Goal: Task Accomplishment & Management: Use online tool/utility

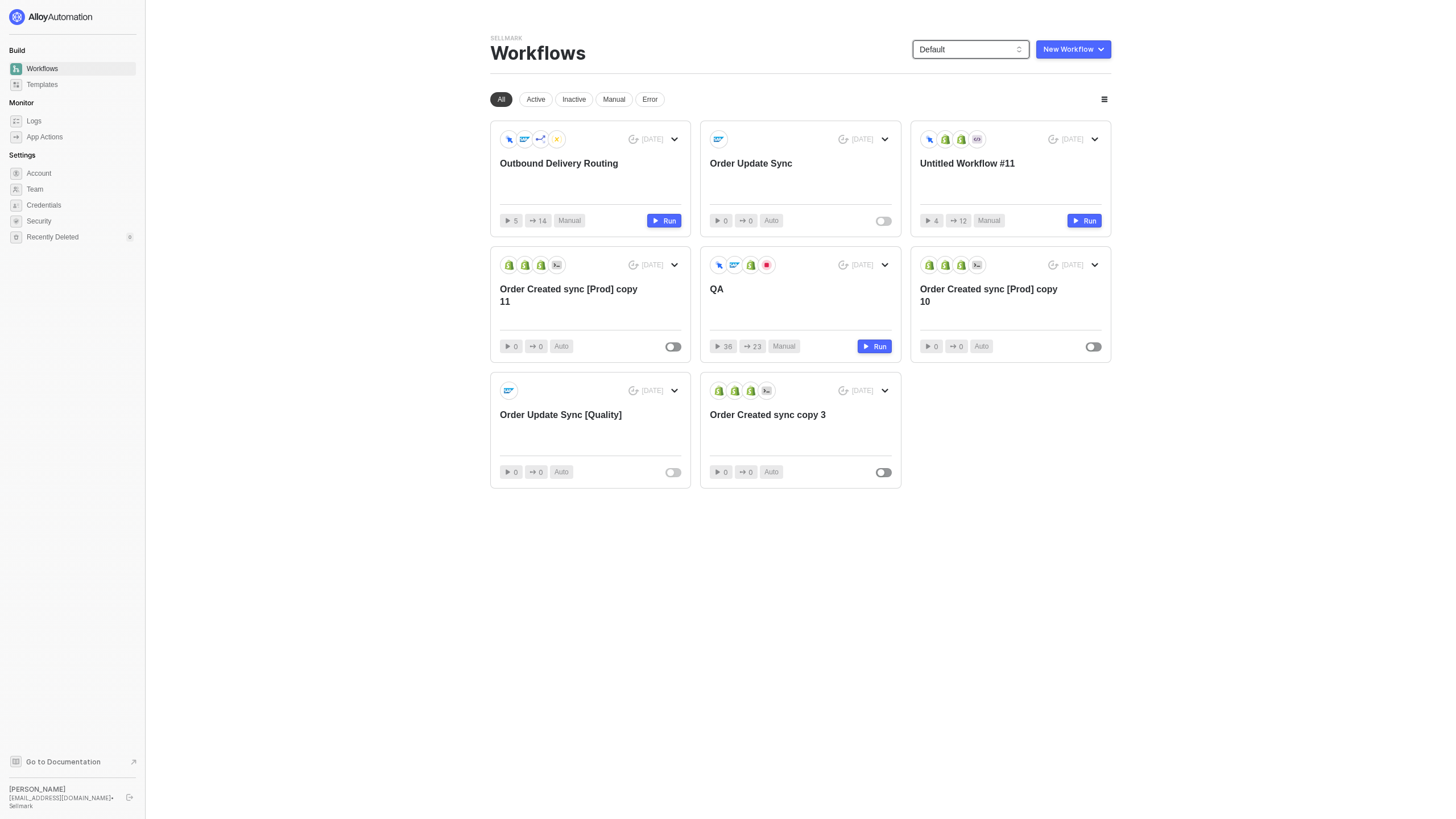
click at [953, 48] on span "Default" at bounding box center [971, 49] width 103 height 17
click at [961, 113] on div "Bulletsafe" at bounding box center [983, 110] width 83 height 14
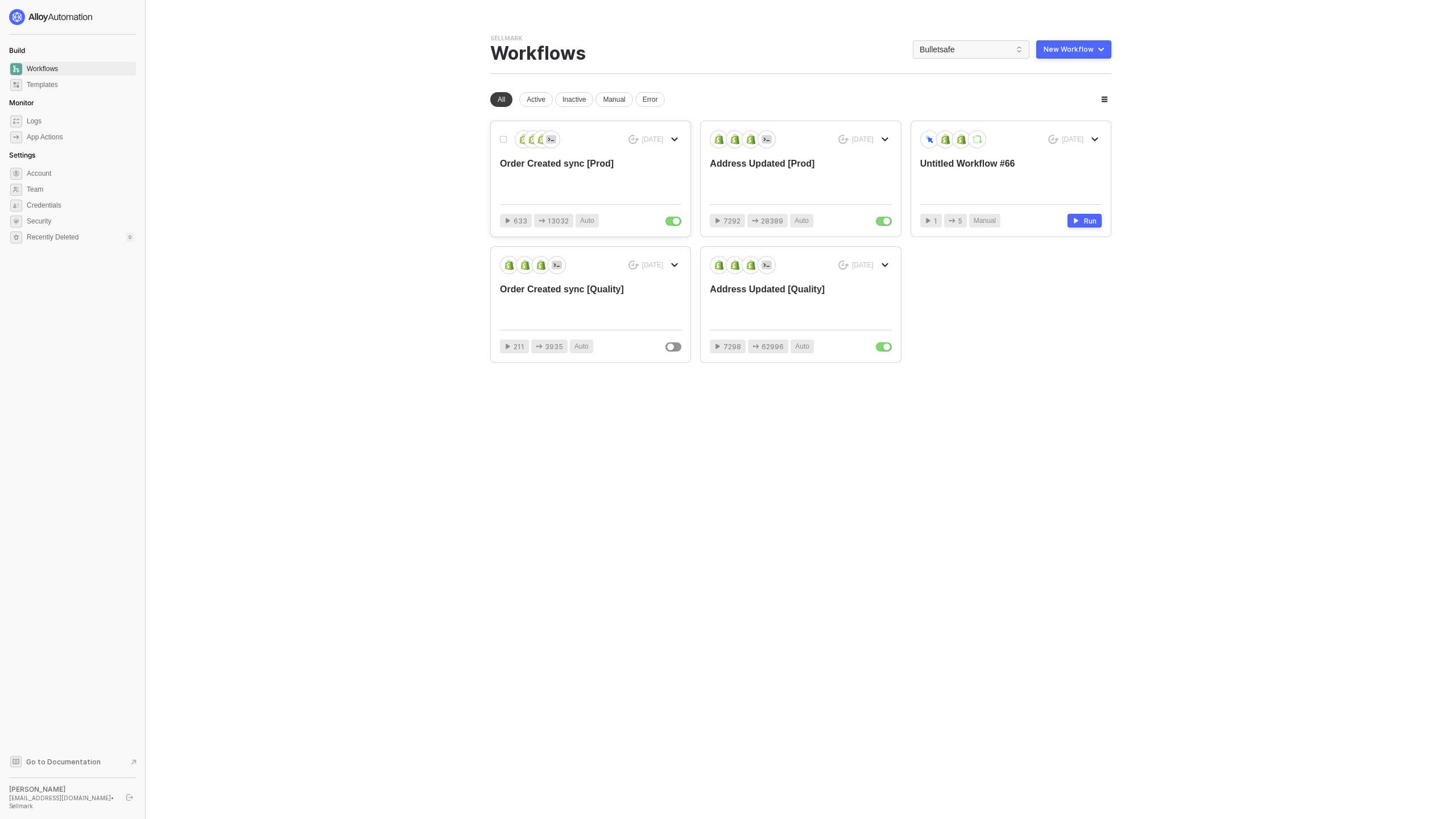
click at [612, 187] on div "Order Created sync [Prod]" at bounding box center [572, 176] width 145 height 38
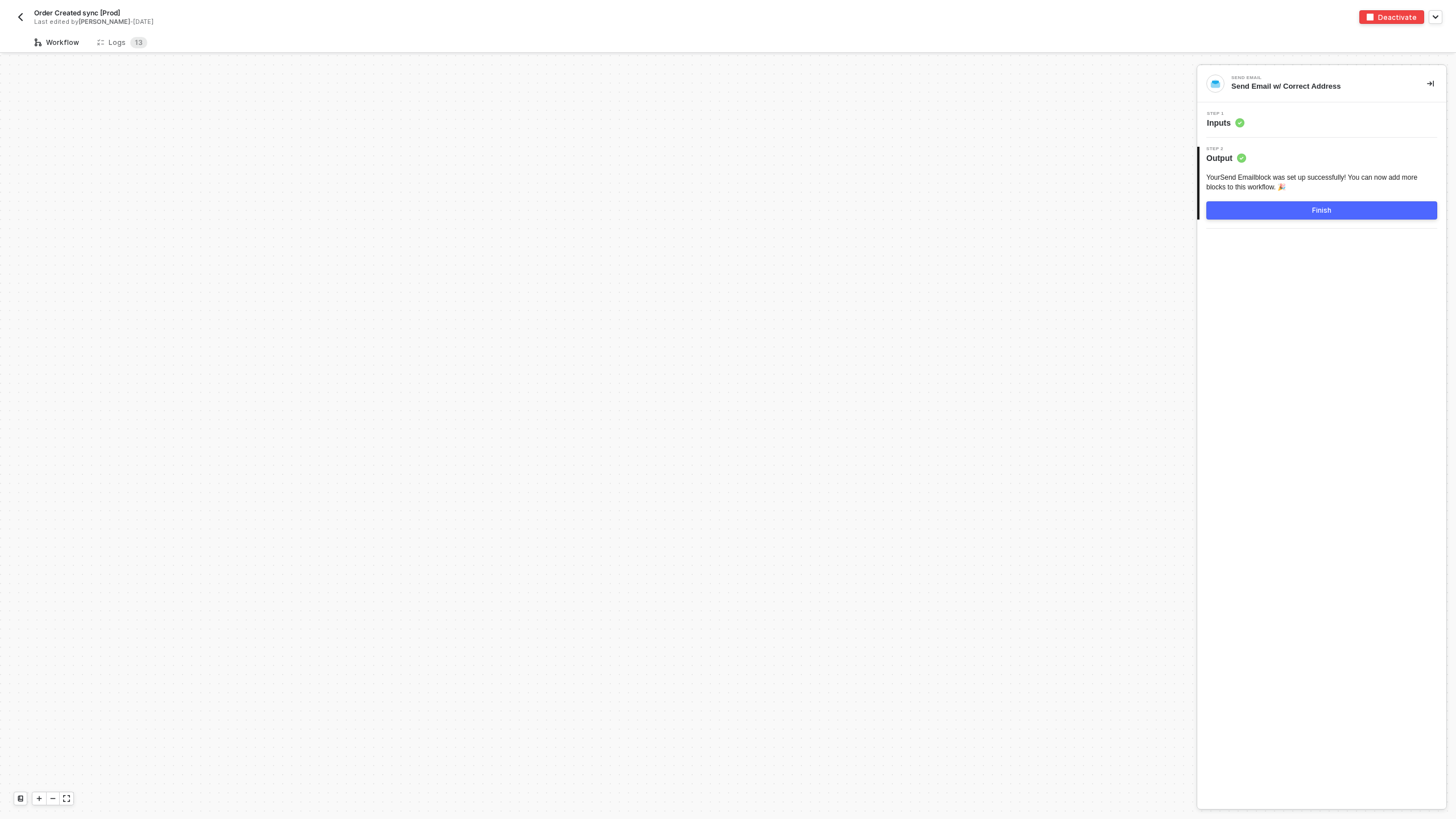
scroll to position [3966, 0]
click at [142, 42] on sup "1 3" at bounding box center [138, 42] width 17 height 11
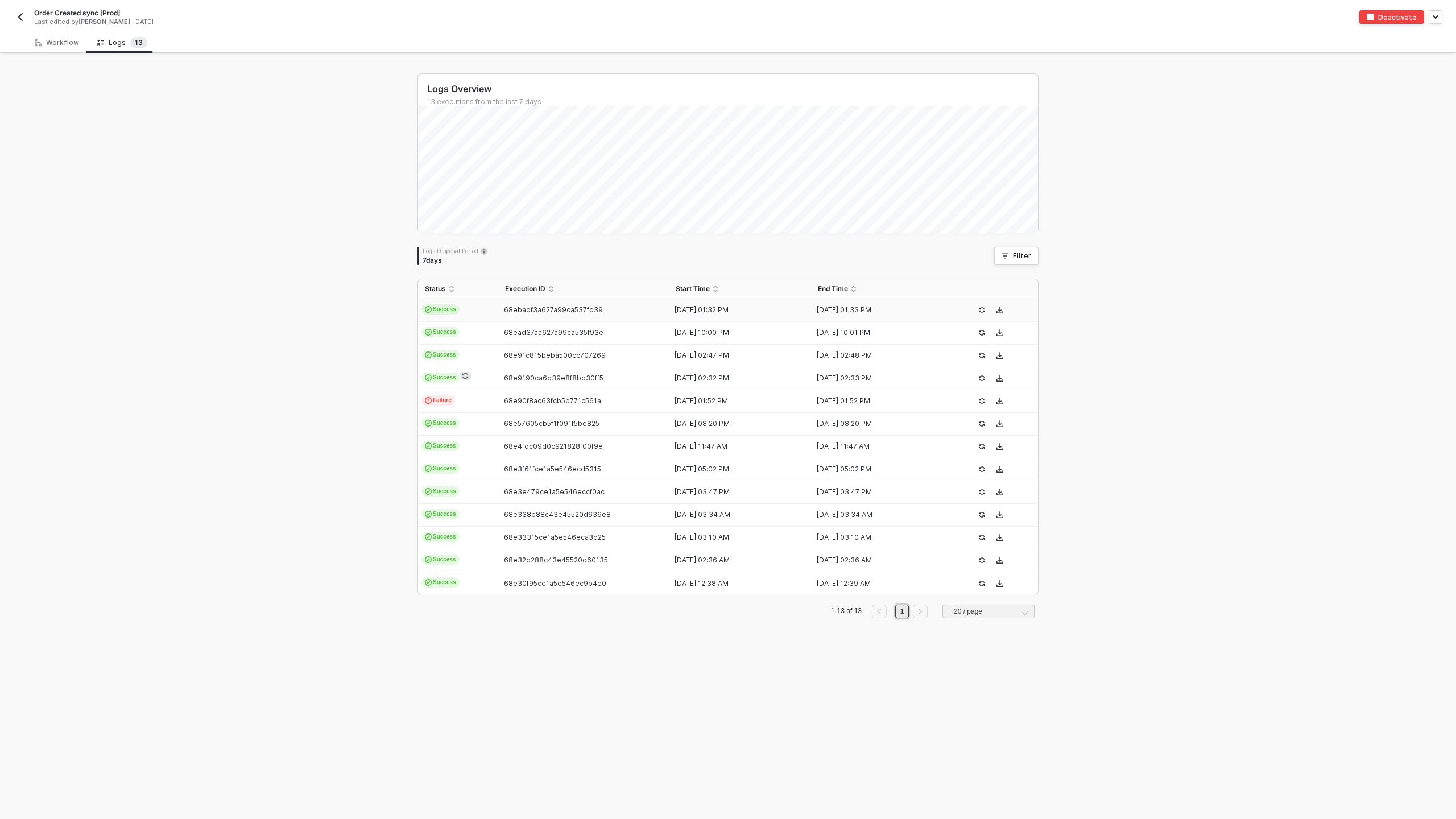
click at [613, 315] on td "68ebadf3a627a99ca537fd39" at bounding box center [583, 310] width 171 height 23
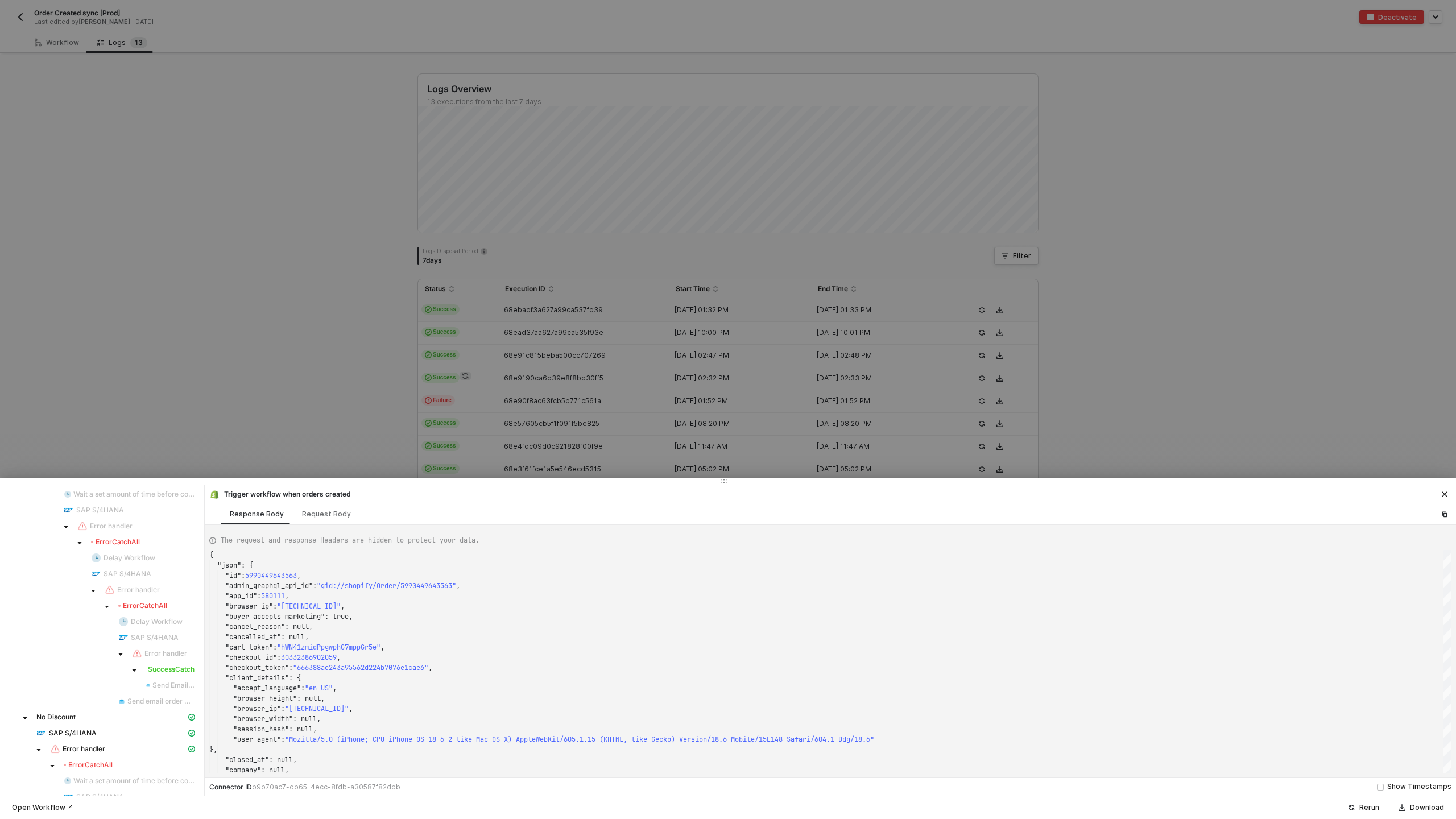
scroll to position [799, 0]
click at [126, 658] on div "SAP S/4HANA" at bounding box center [111, 658] width 150 height 10
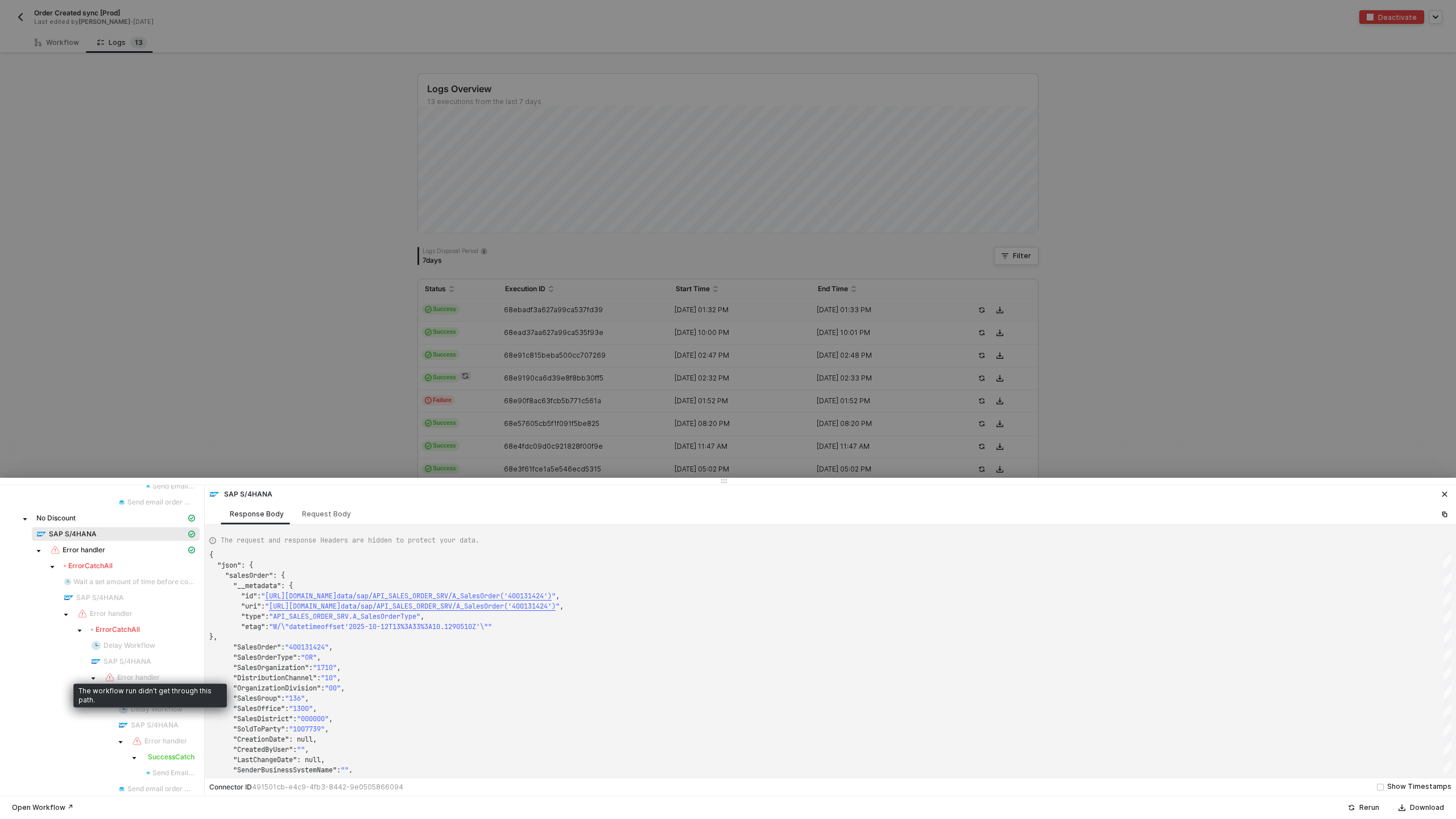
scroll to position [930, 0]
click at [328, 515] on div "Request Body" at bounding box center [325, 514] width 49 height 9
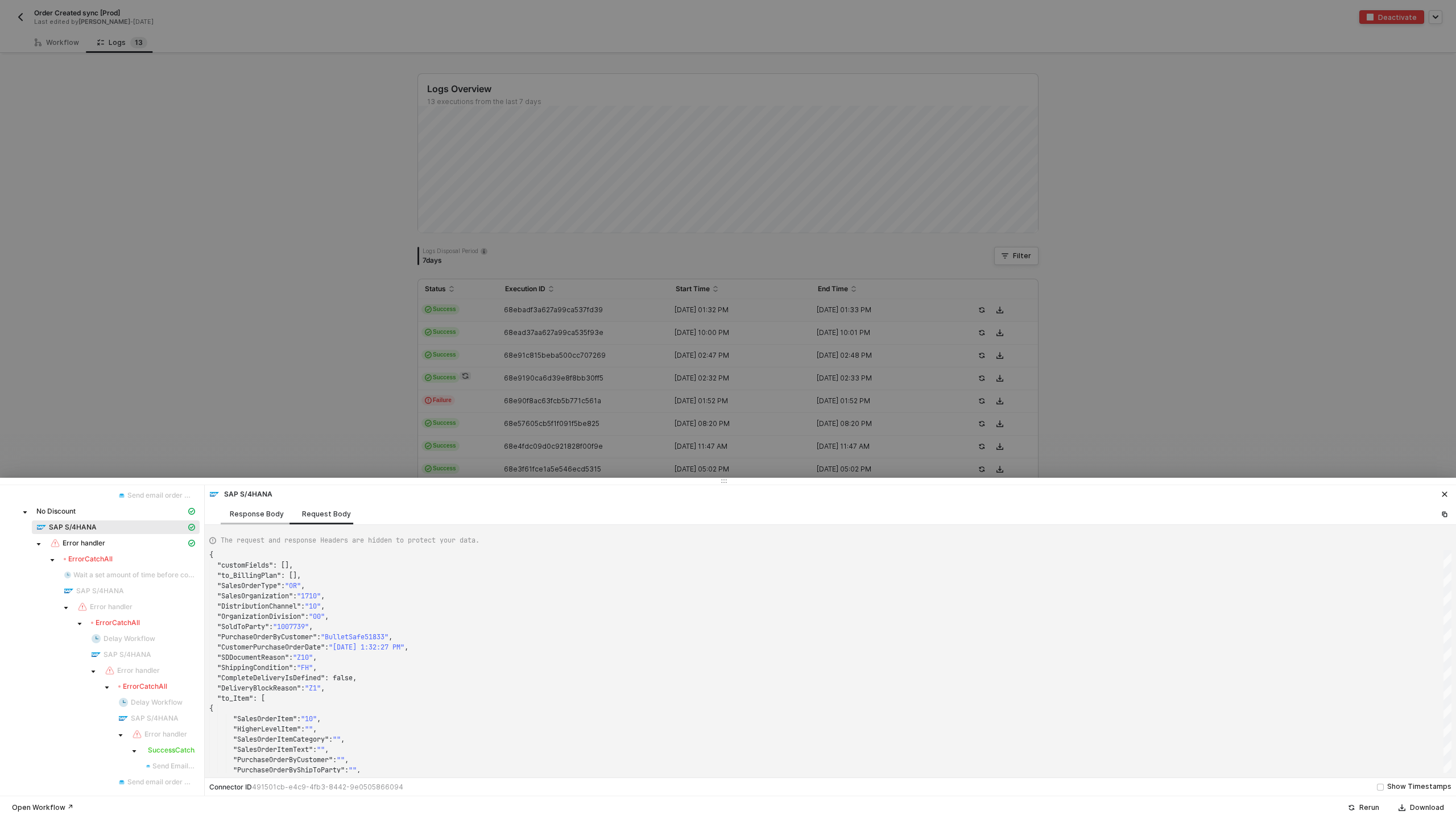
click at [230, 521] on div "Response Body" at bounding box center [256, 513] width 72 height 21
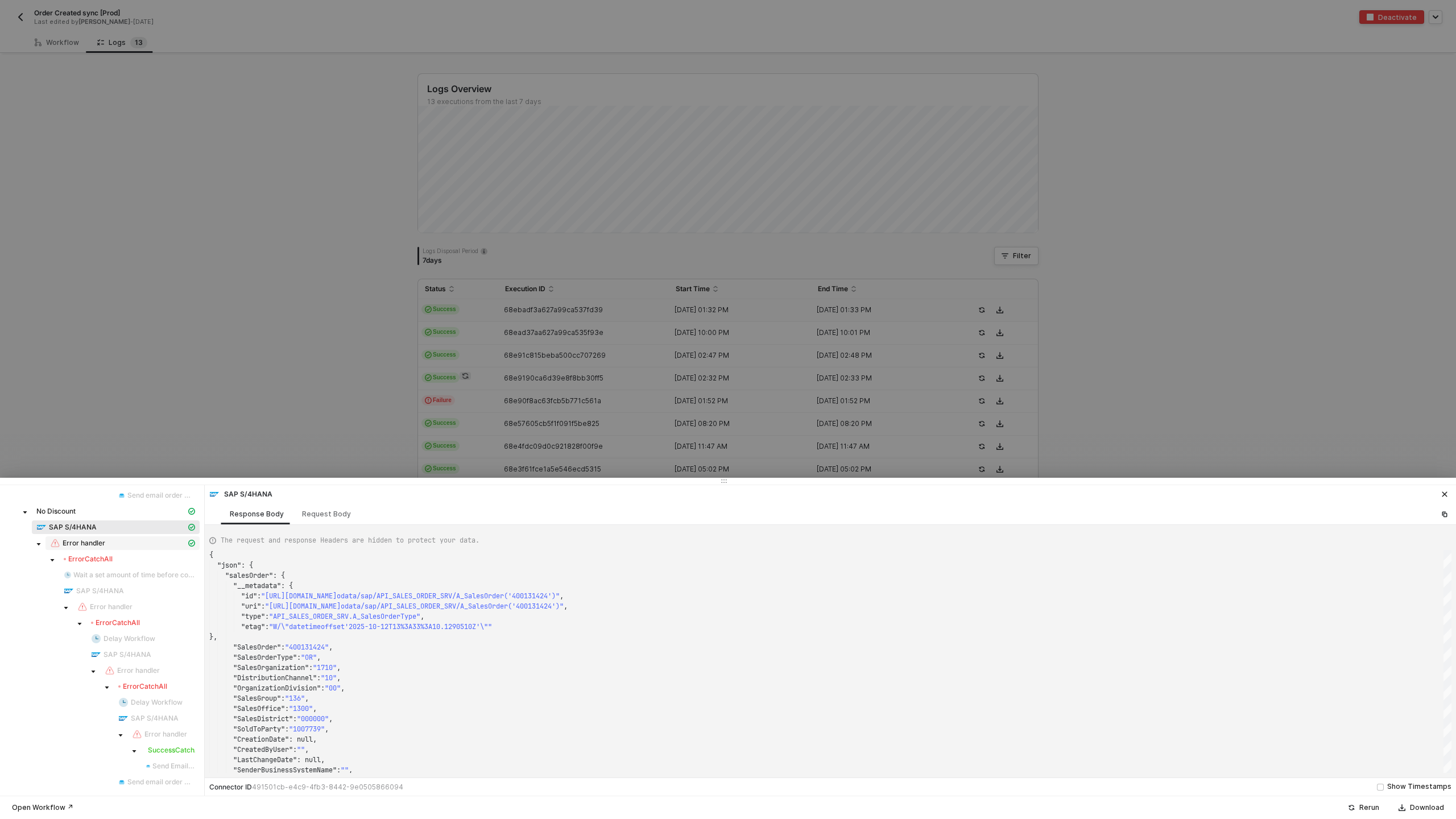
click at [157, 540] on div "Error handler" at bounding box center [117, 542] width 136 height 10
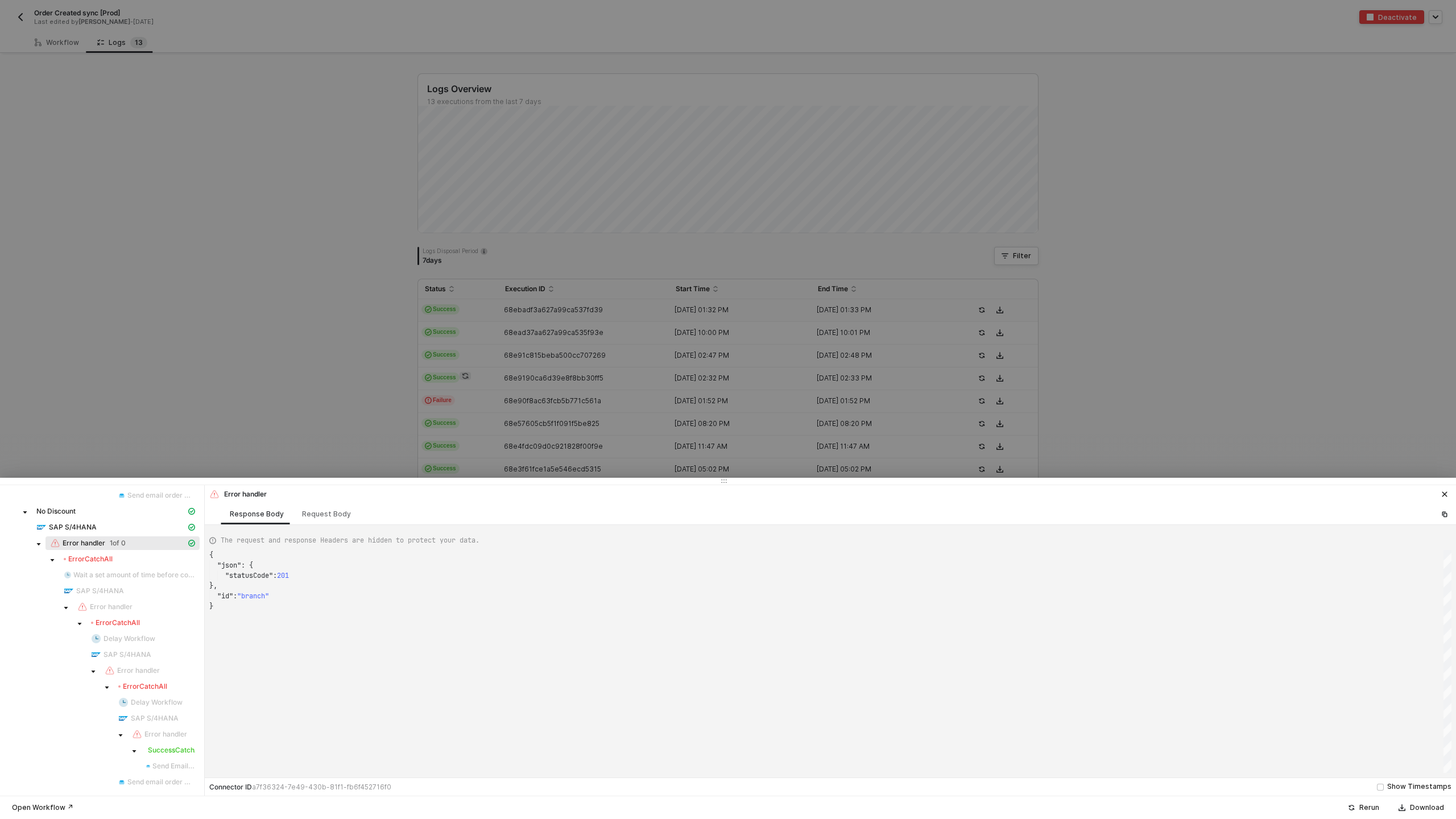
scroll to position [52, 0]
click at [317, 521] on div "Request Body" at bounding box center [326, 513] width 67 height 21
click at [252, 519] on div "Response Body" at bounding box center [256, 513] width 72 height 21
click at [306, 516] on div "Request Body" at bounding box center [325, 514] width 49 height 9
type textarea "{ "executionStyle": "process", "branchExecutionStyle": "first", "branches": [ {…"
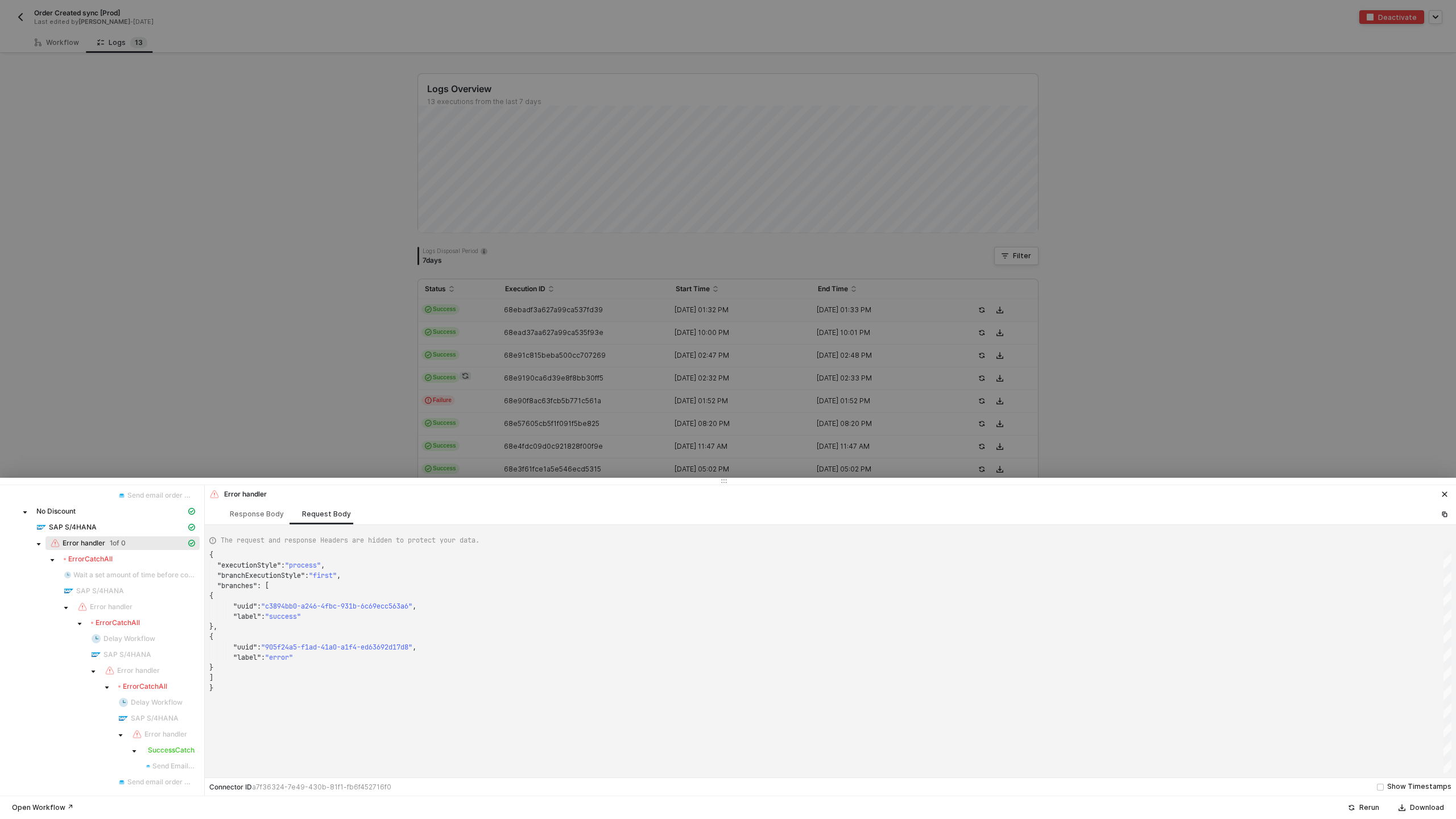
scroll to position [102, 0]
click at [130, 102] on div at bounding box center [728, 410] width 1456 height 819
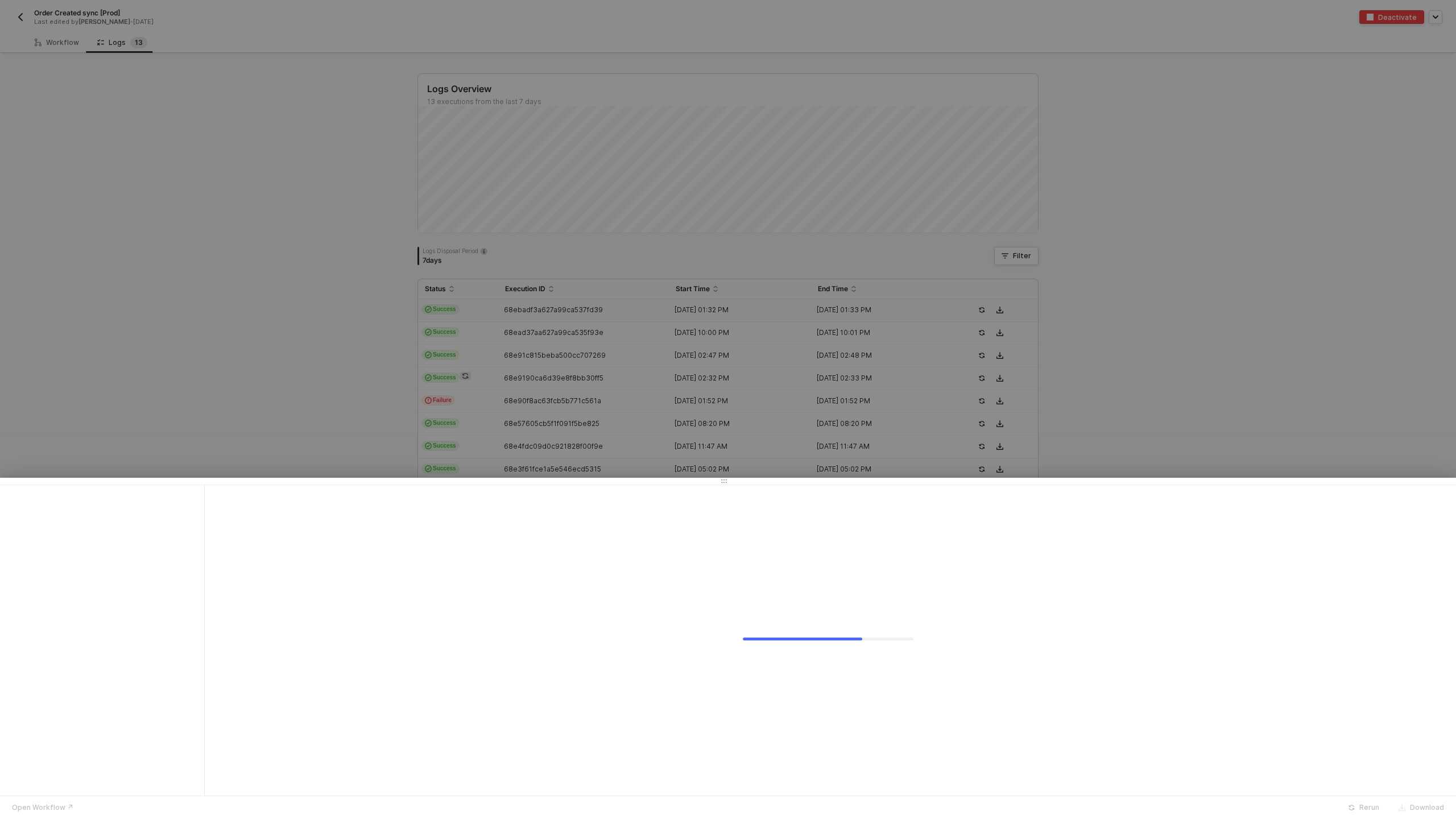
scroll to position [0, 0]
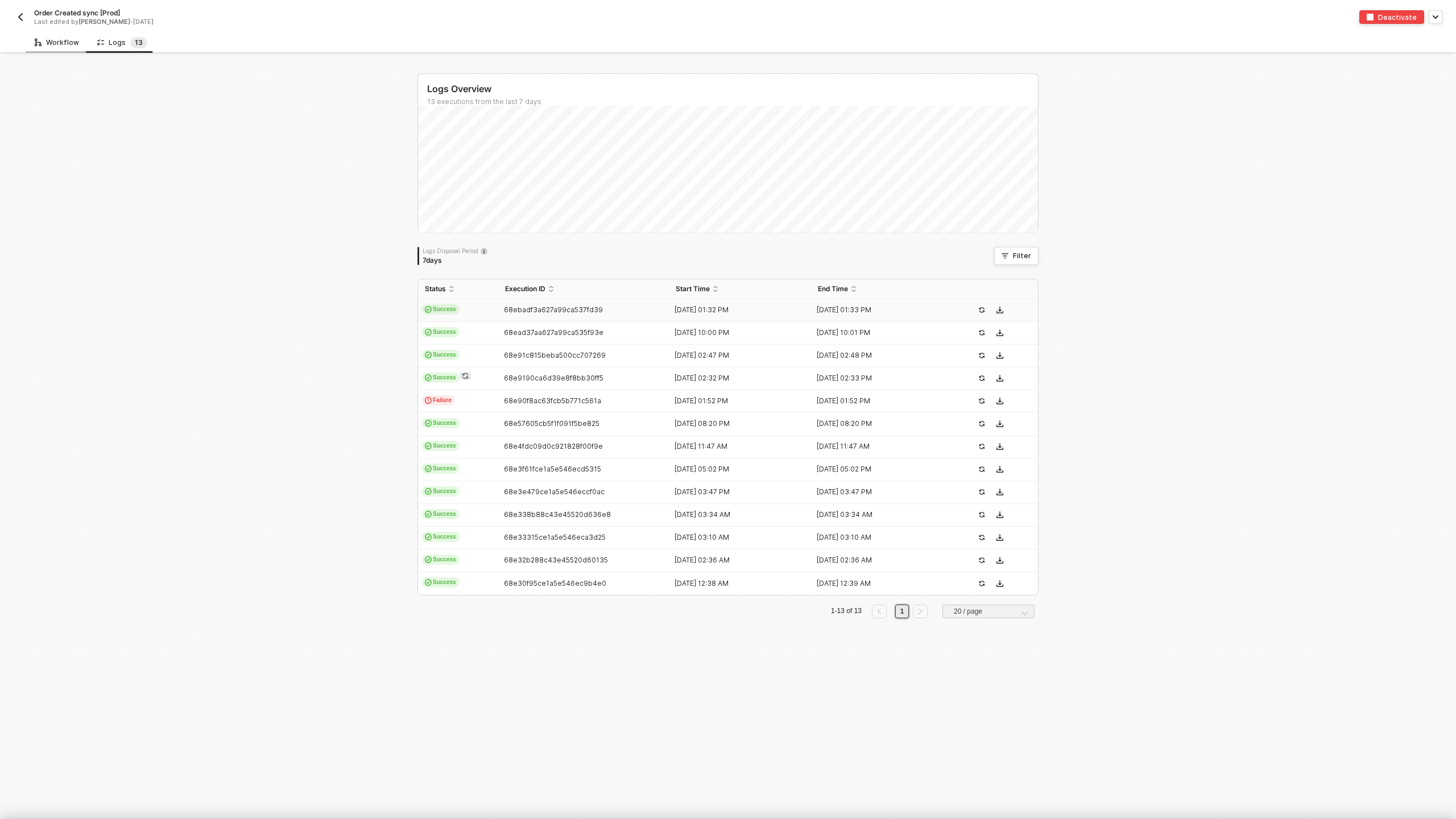
click at [67, 45] on div "Workflow" at bounding box center [57, 42] width 45 height 9
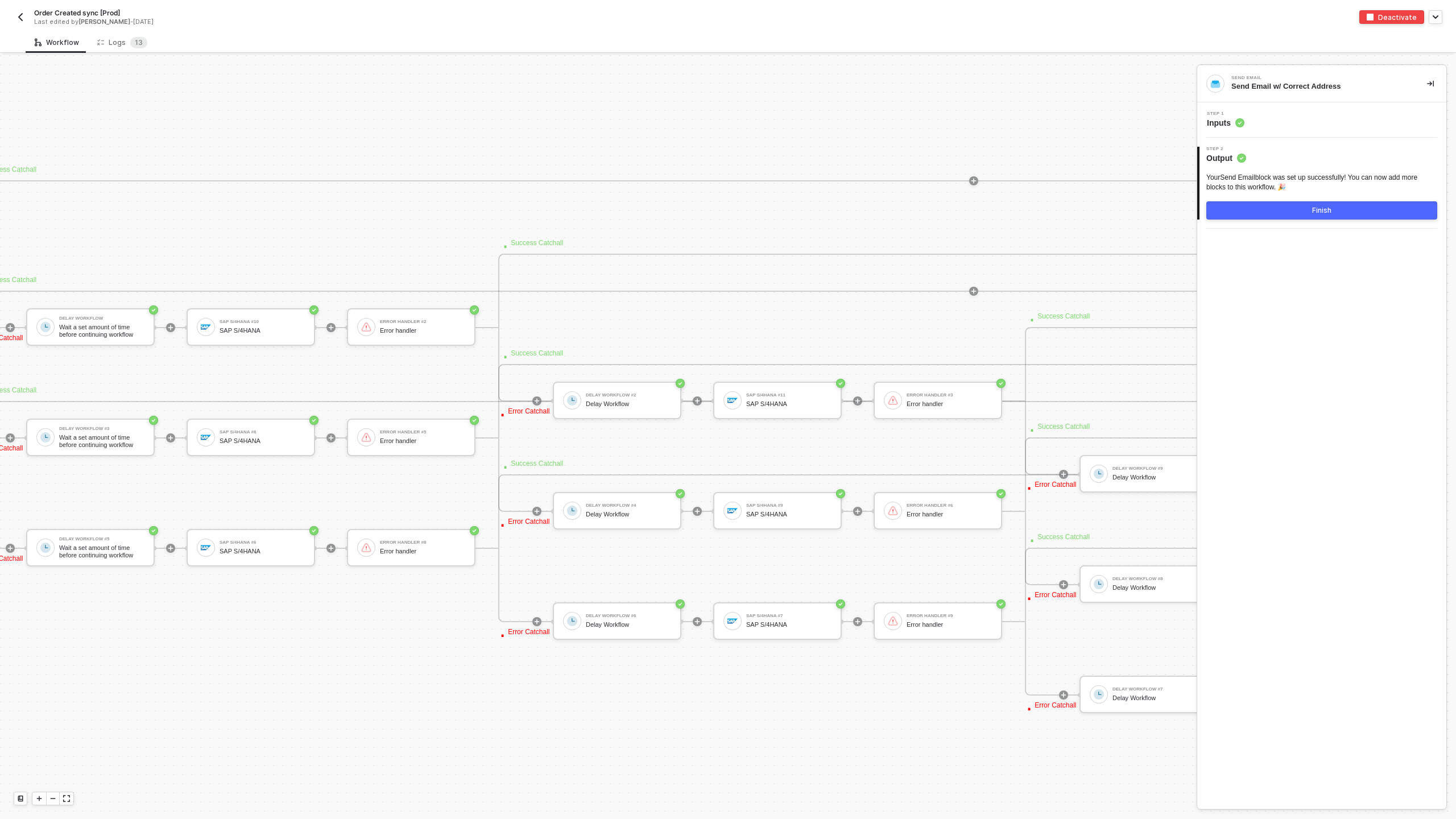
scroll to position [4647, 3628]
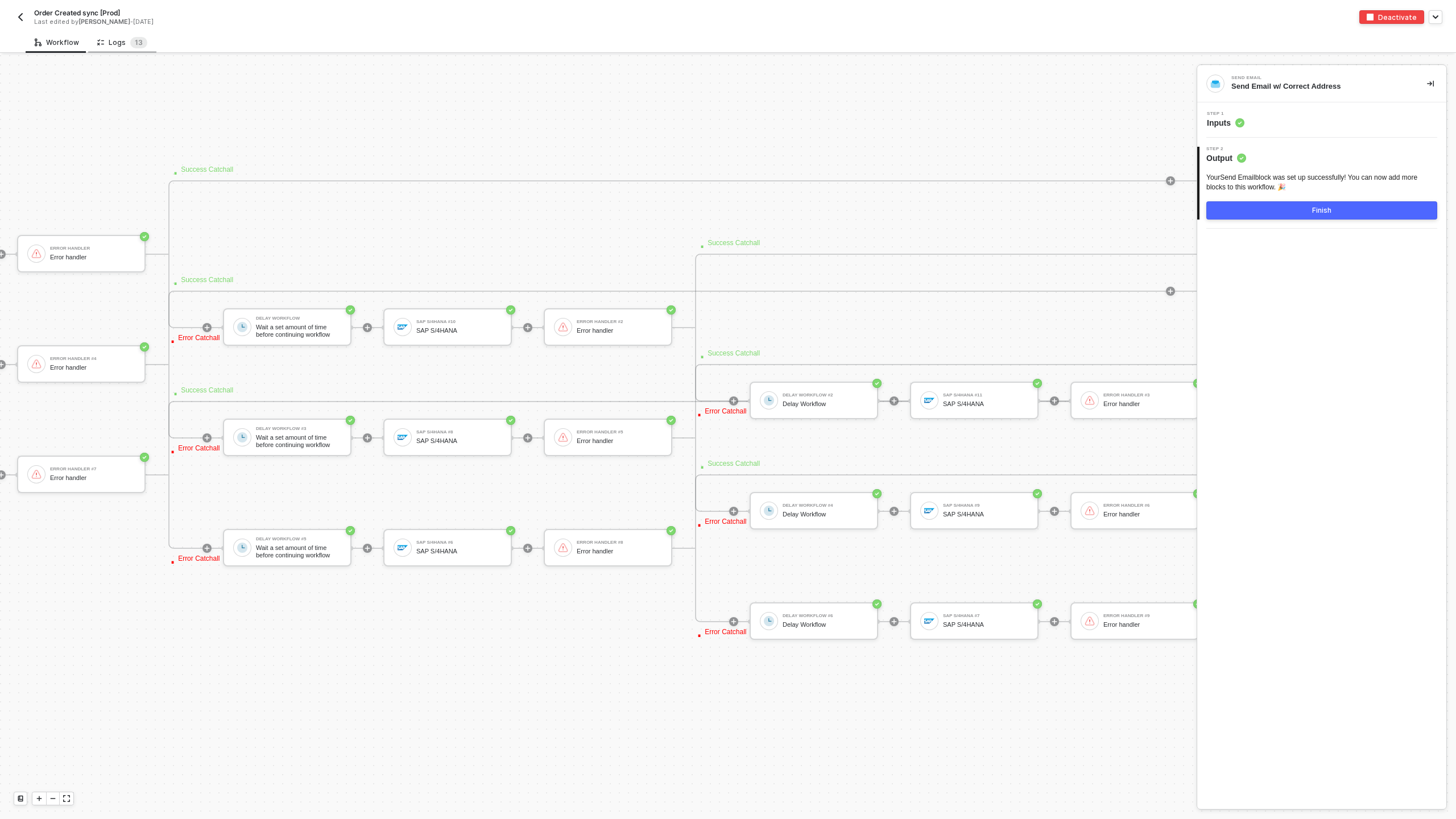
click at [141, 53] on div "Logs 1 3" at bounding box center [122, 42] width 68 height 21
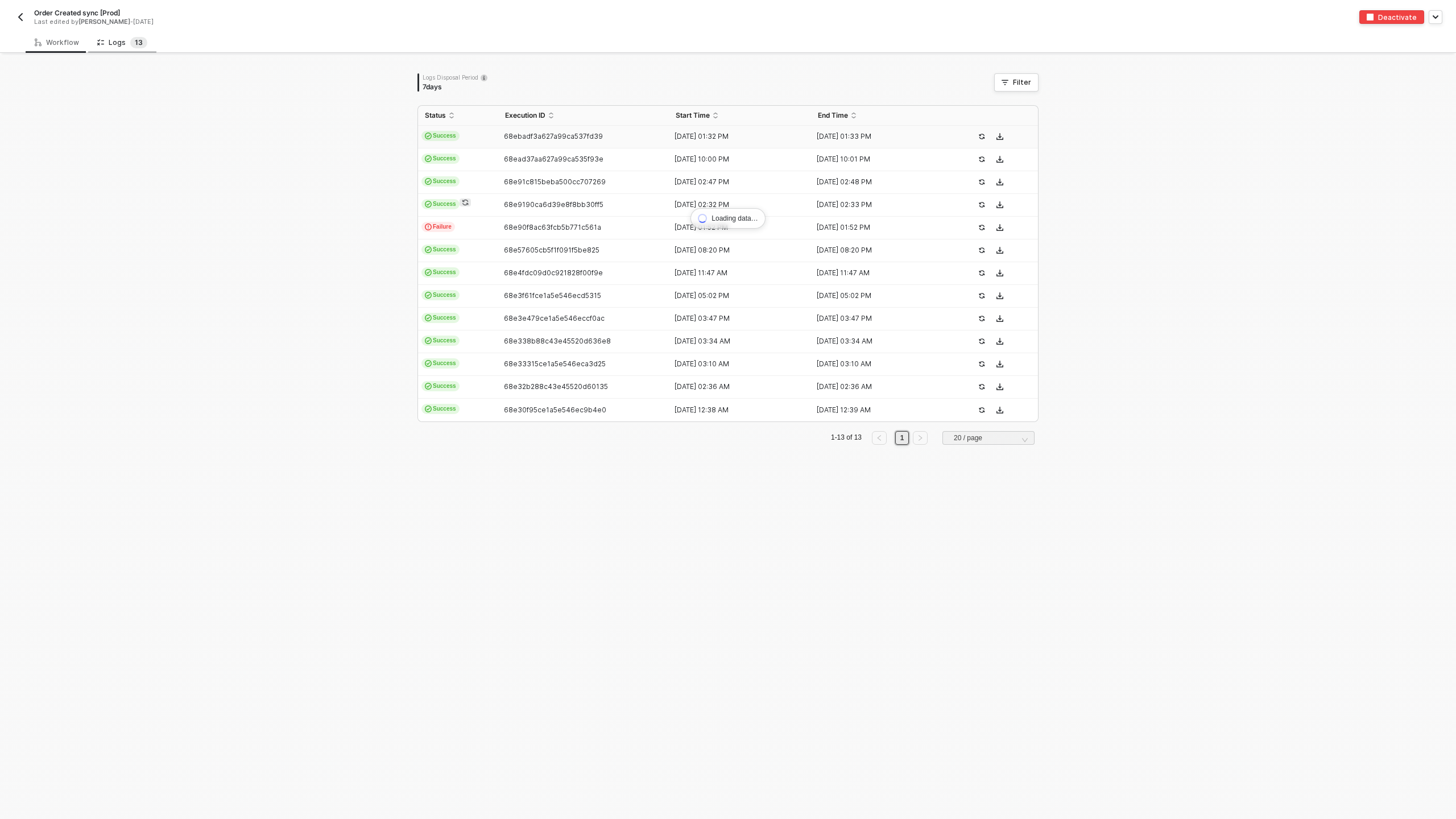
click at [142, 51] on div "Logs 1 3" at bounding box center [122, 42] width 68 height 21
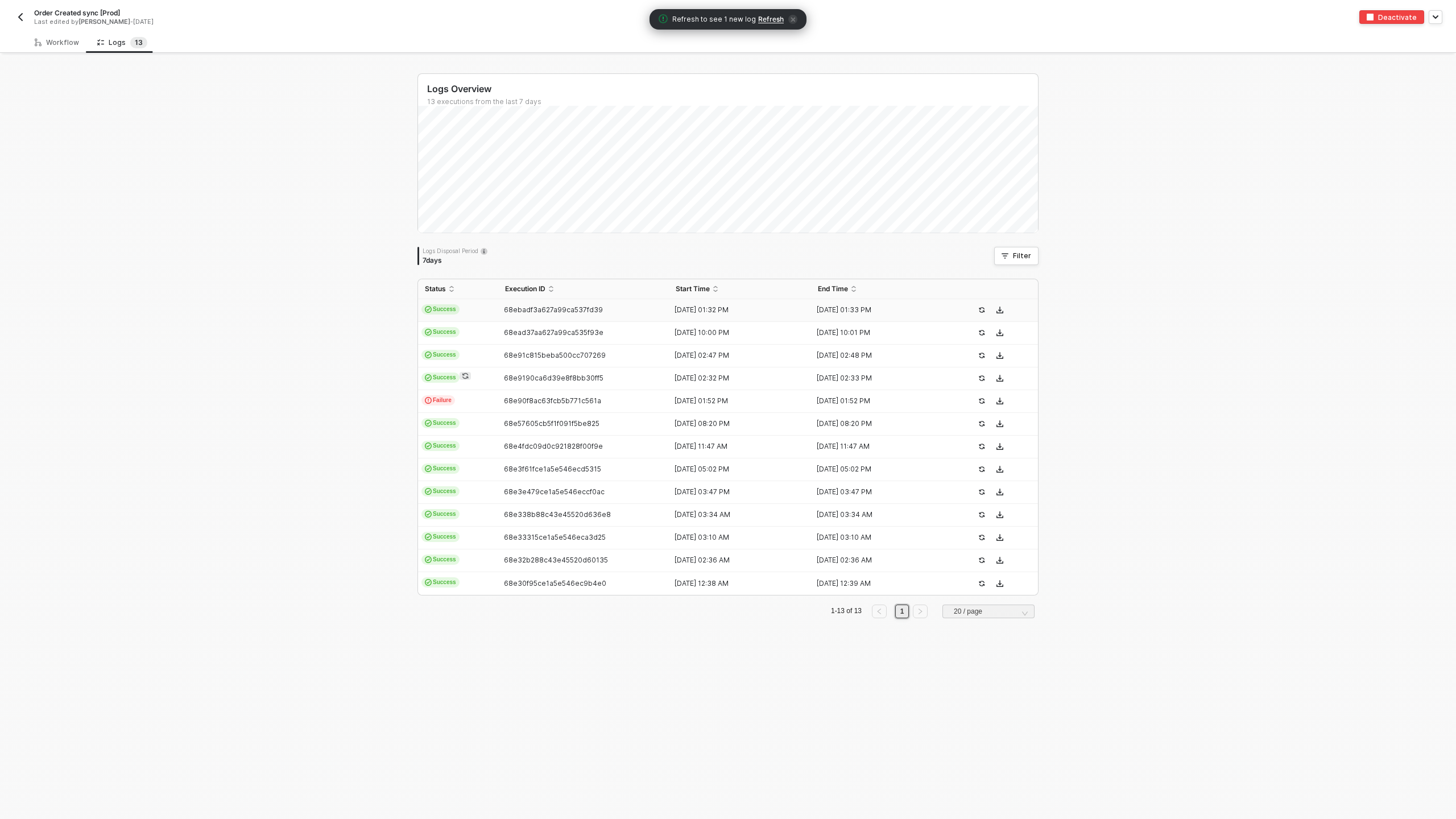
click at [469, 306] on td "Success" at bounding box center [457, 310] width 80 height 23
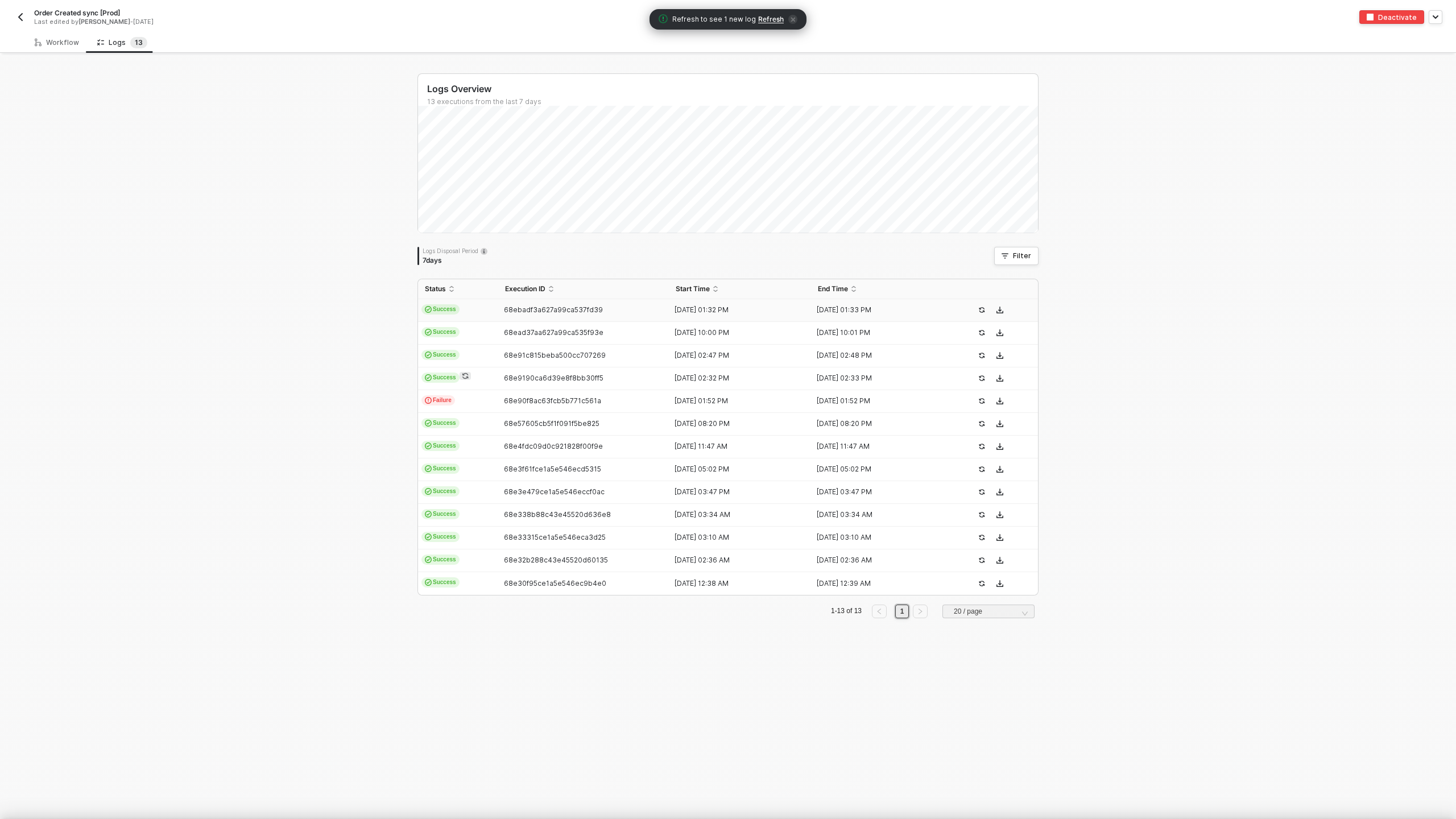
type textarea "{ "json": { "id": 5990449643563, "admin_graphql_api_id": "gid://shopify/Order/5…"
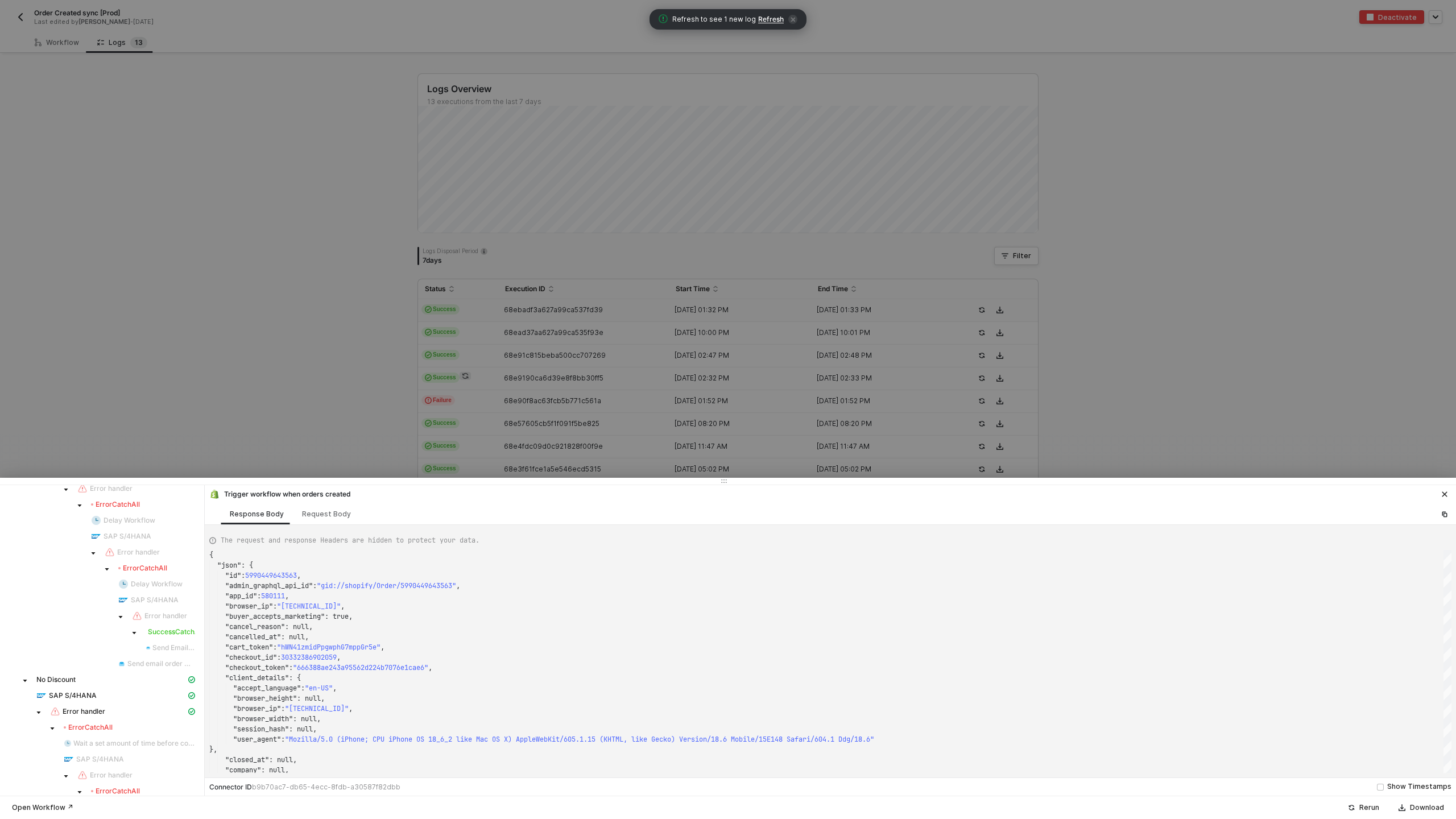
scroll to position [878, 0]
click at [61, 47] on div at bounding box center [728, 410] width 1456 height 819
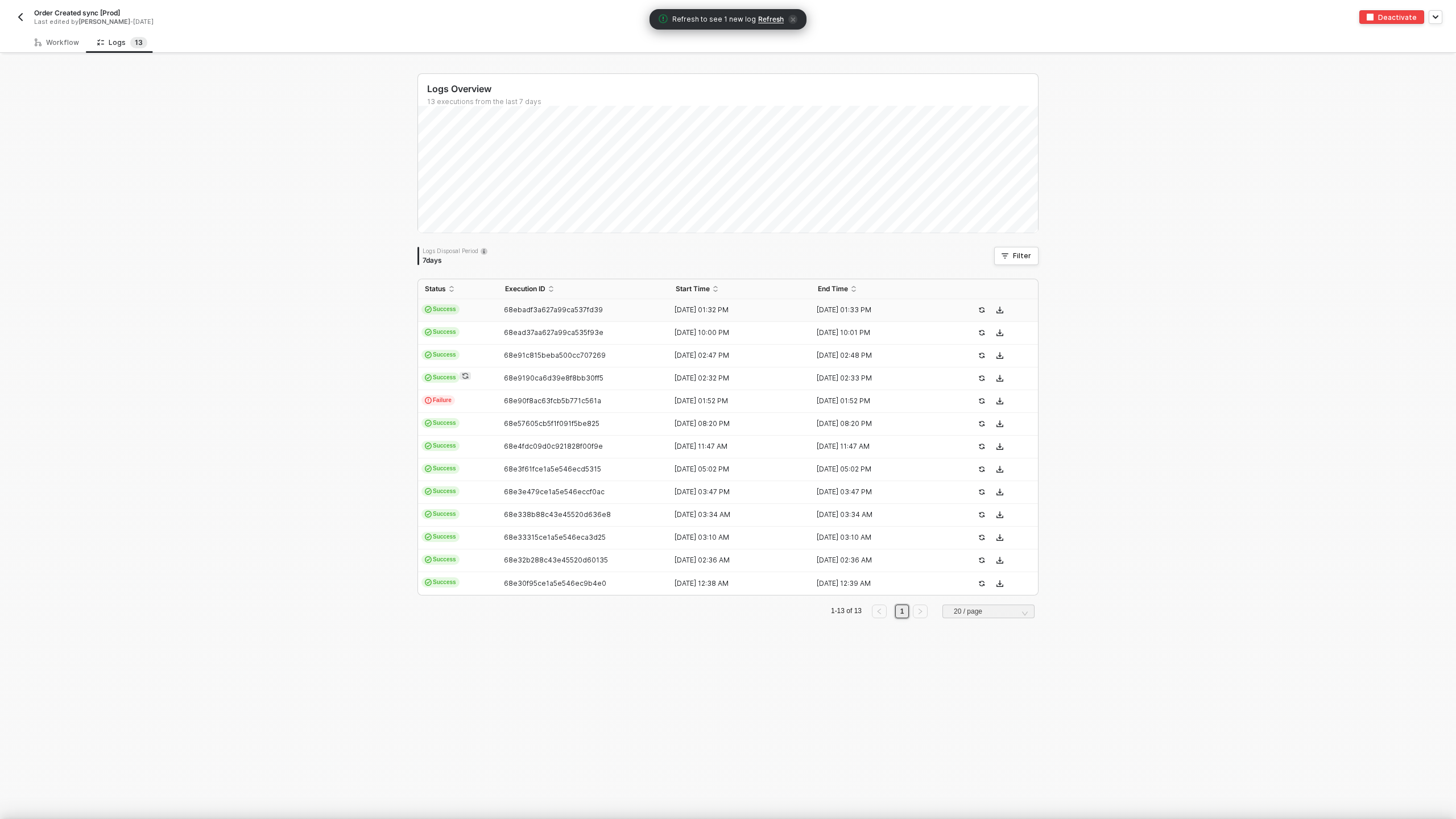
scroll to position [0, 0]
click at [61, 44] on div at bounding box center [728, 410] width 1456 height 819
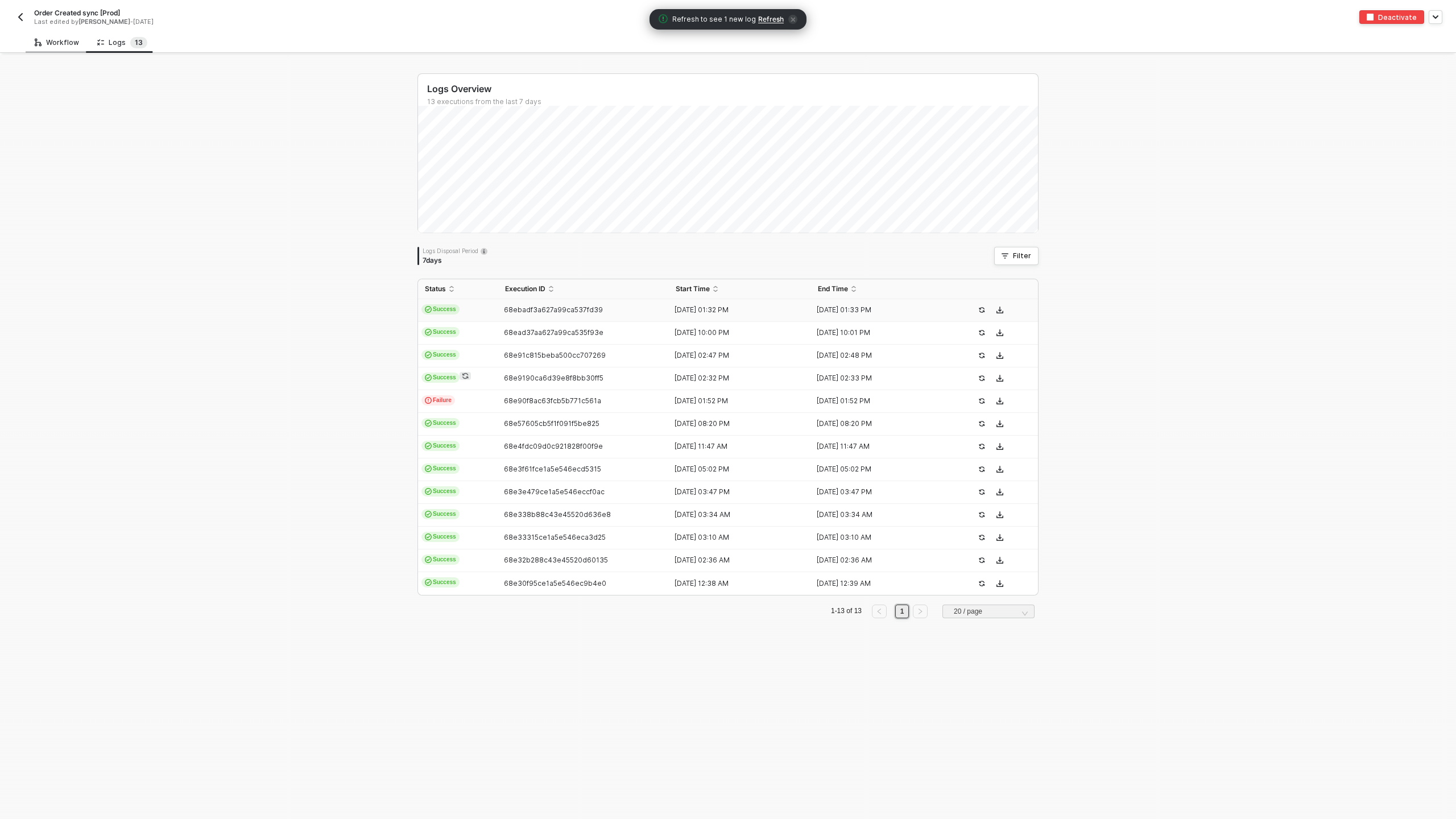
click at [62, 42] on div "Workflow" at bounding box center [57, 42] width 45 height 9
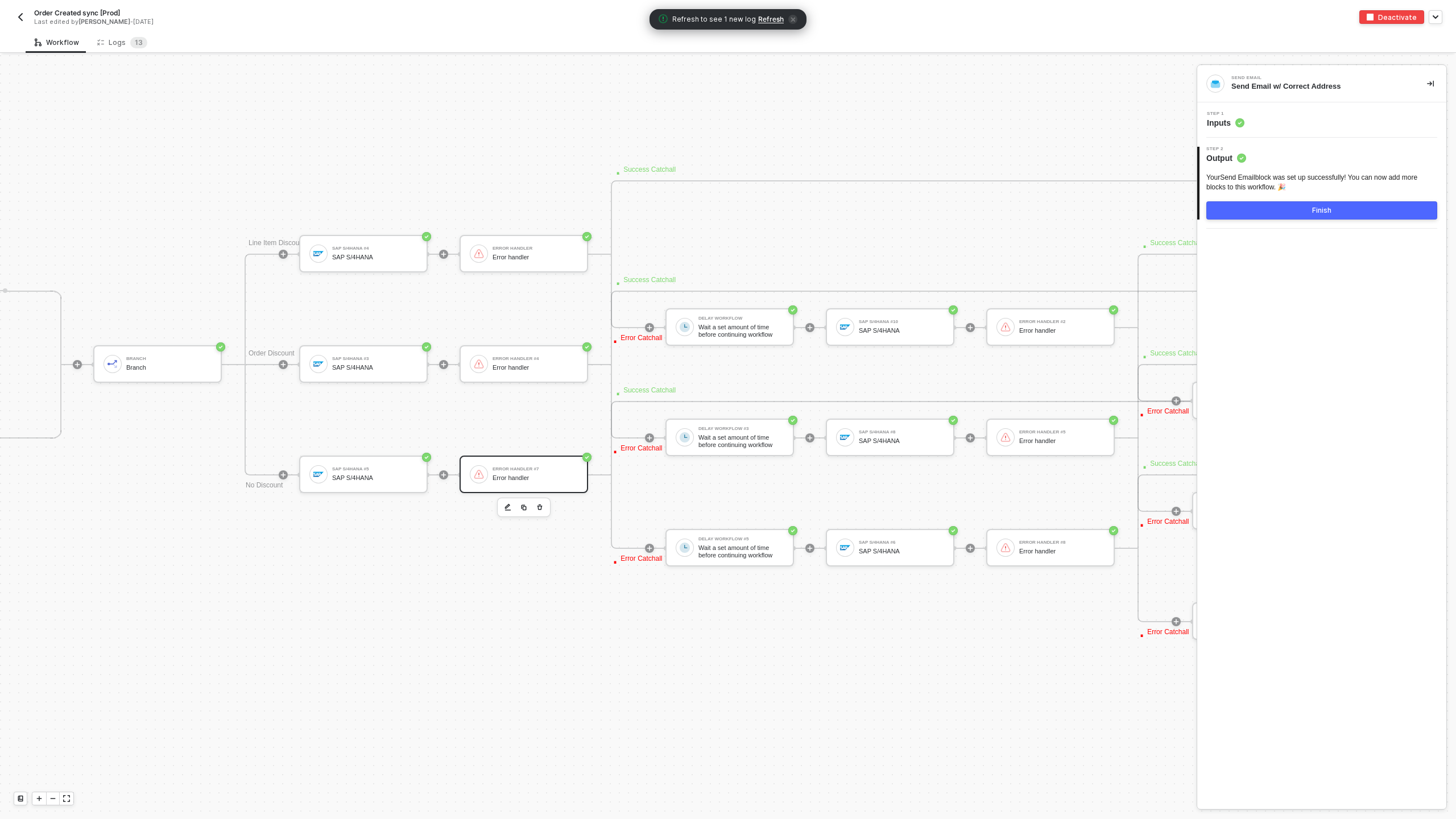
scroll to position [4647, 3193]
click at [536, 470] on div "Error handler #7" at bounding box center [528, 469] width 85 height 5
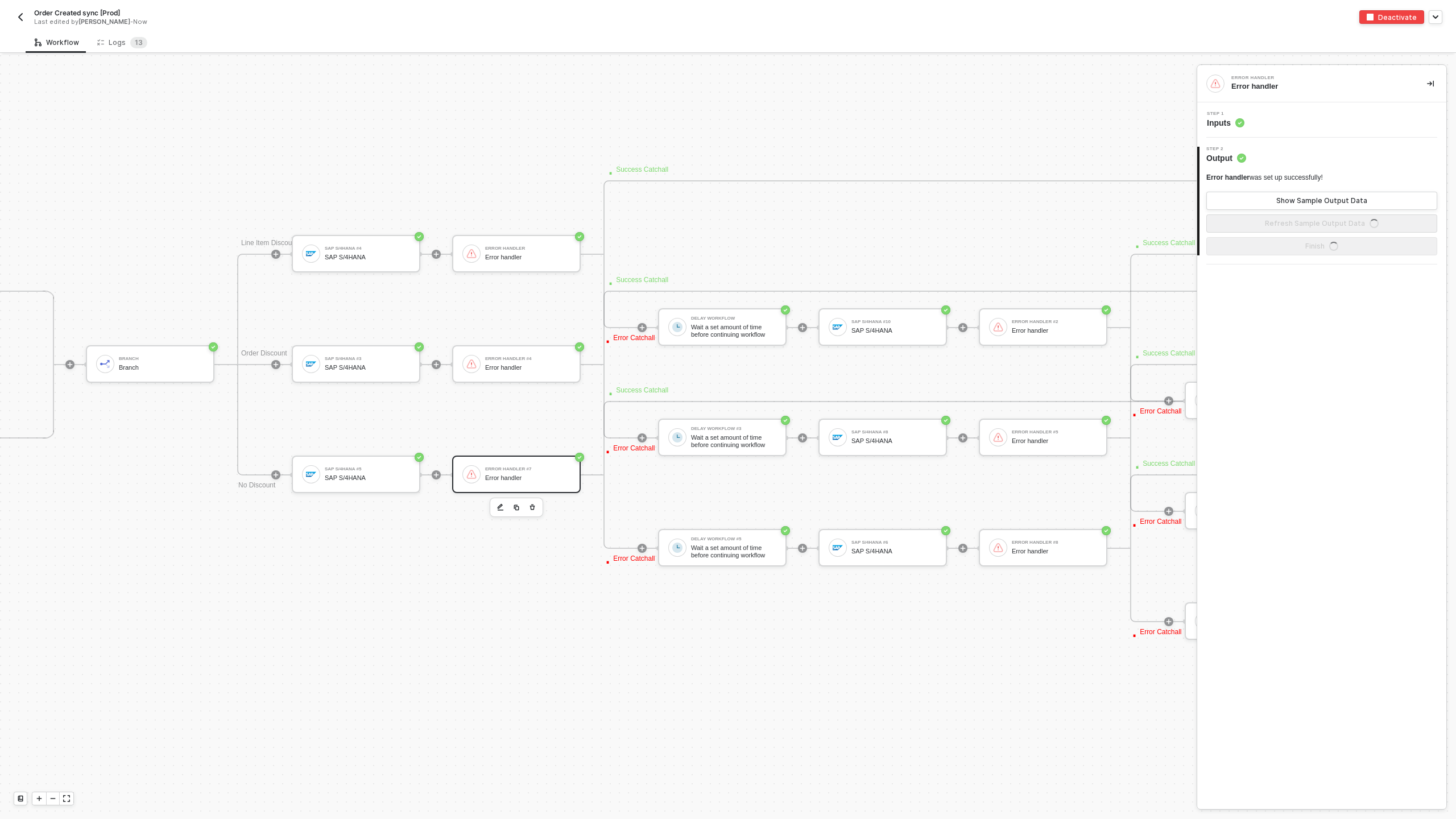
click at [1305, 123] on div "Step 1 Inputs" at bounding box center [1323, 119] width 246 height 17
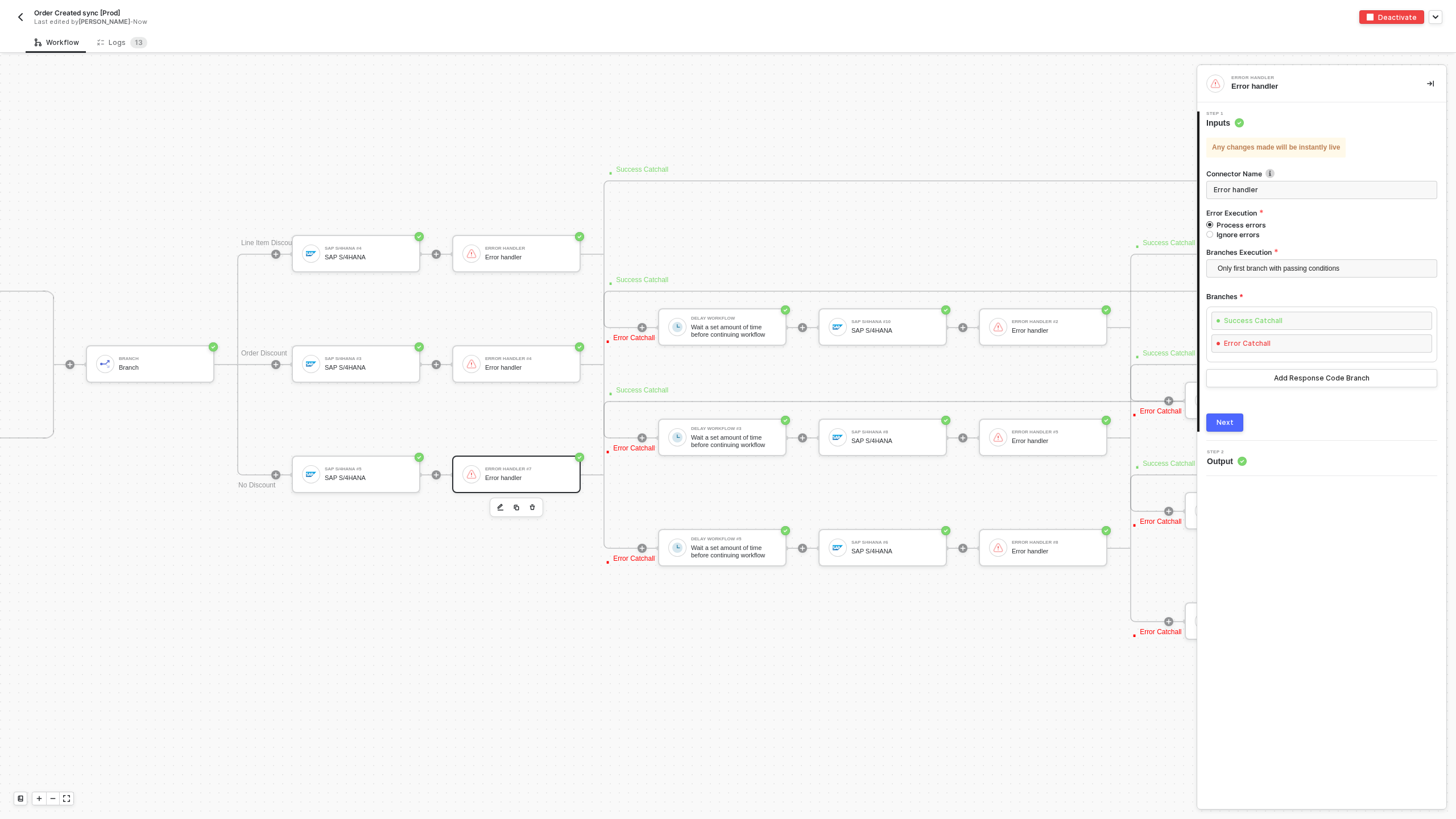
click at [1305, 123] on div "Step 1 Inputs" at bounding box center [1322, 119] width 247 height 17
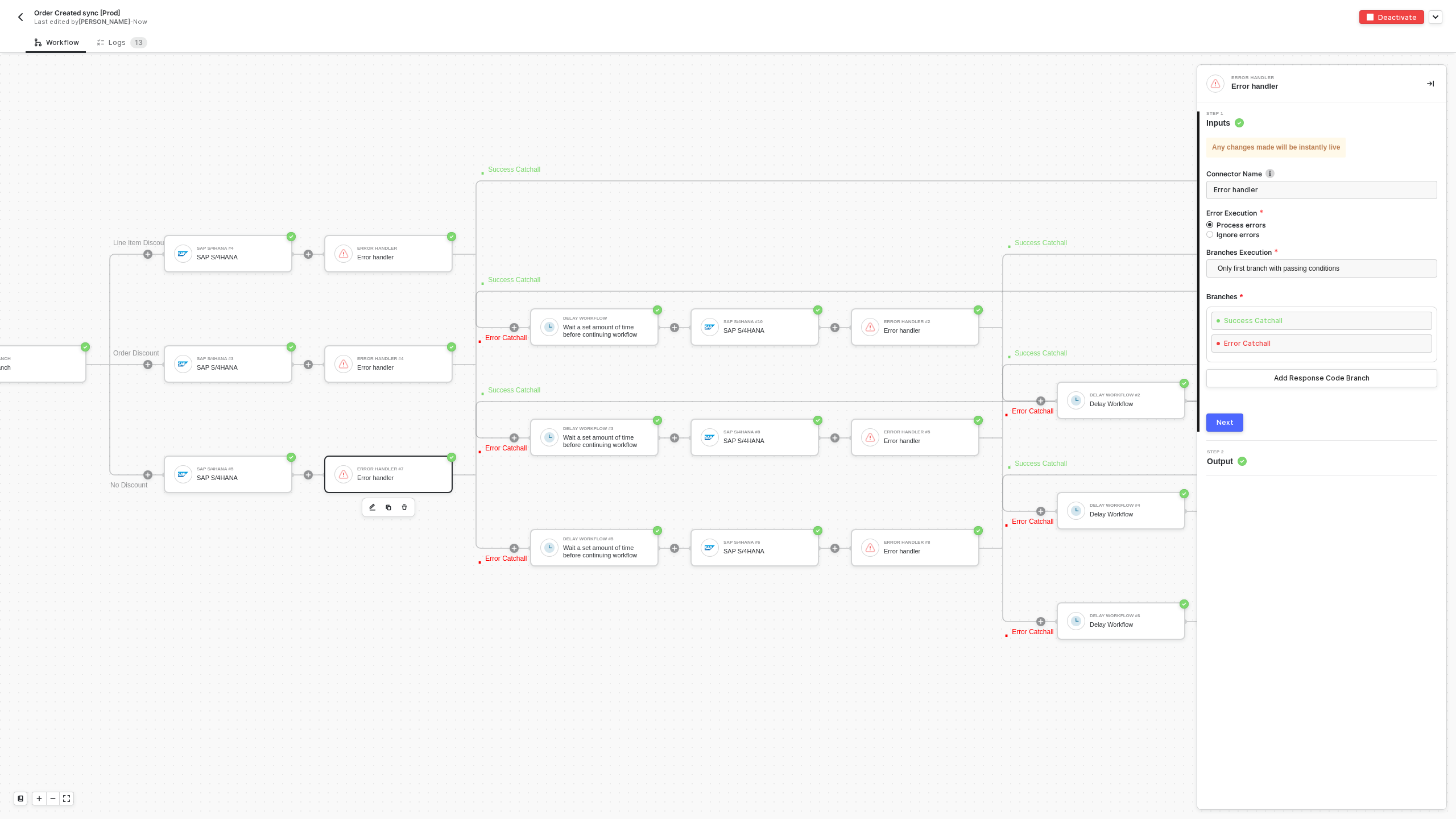
scroll to position [4647, 3322]
click at [1121, 618] on div "Delay Workflow #6" at bounding box center [1132, 616] width 85 height 5
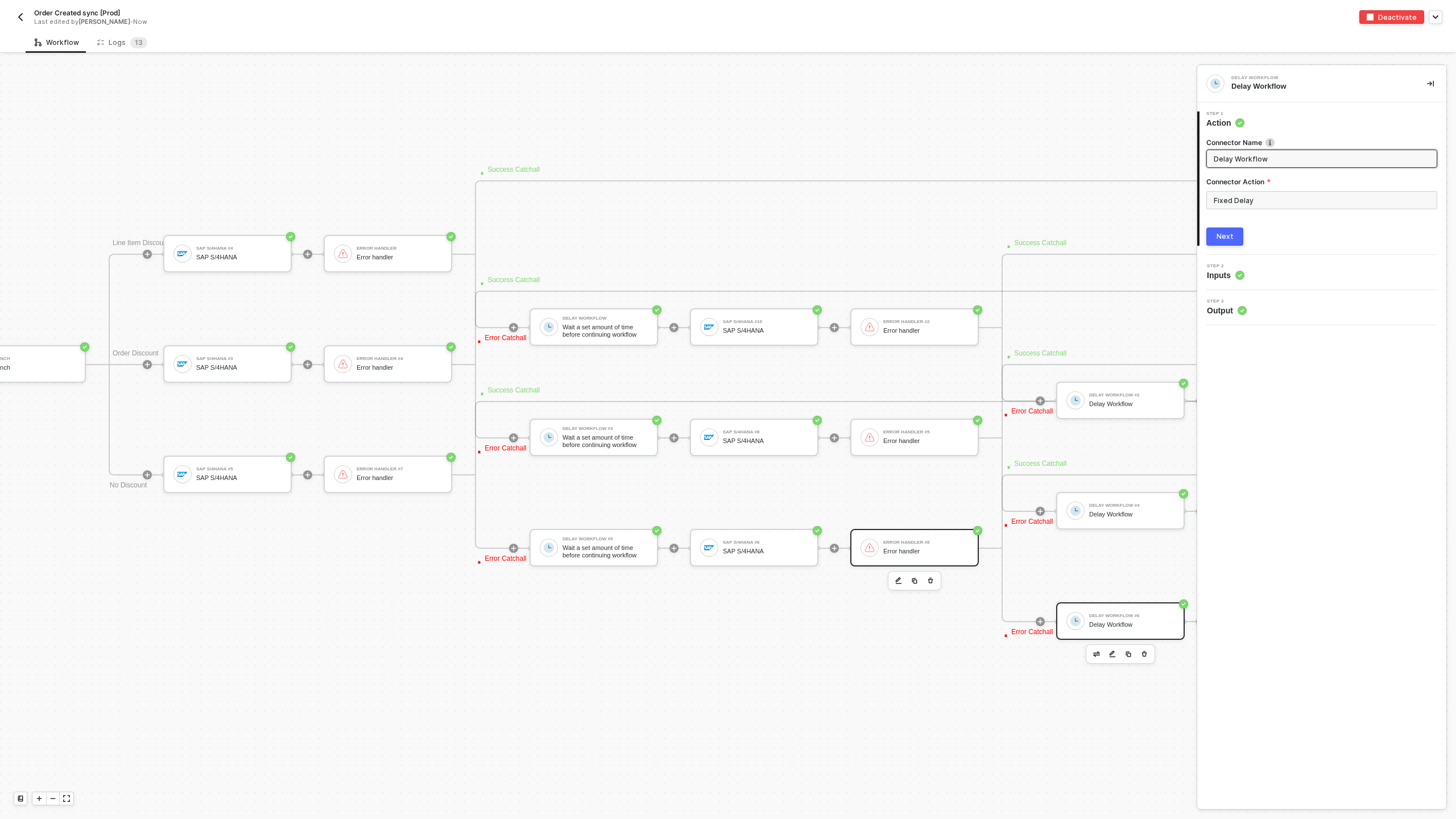
click at [876, 545] on div at bounding box center [869, 547] width 18 height 18
click at [1258, 117] on div "Step 1 Inputs" at bounding box center [1323, 119] width 246 height 17
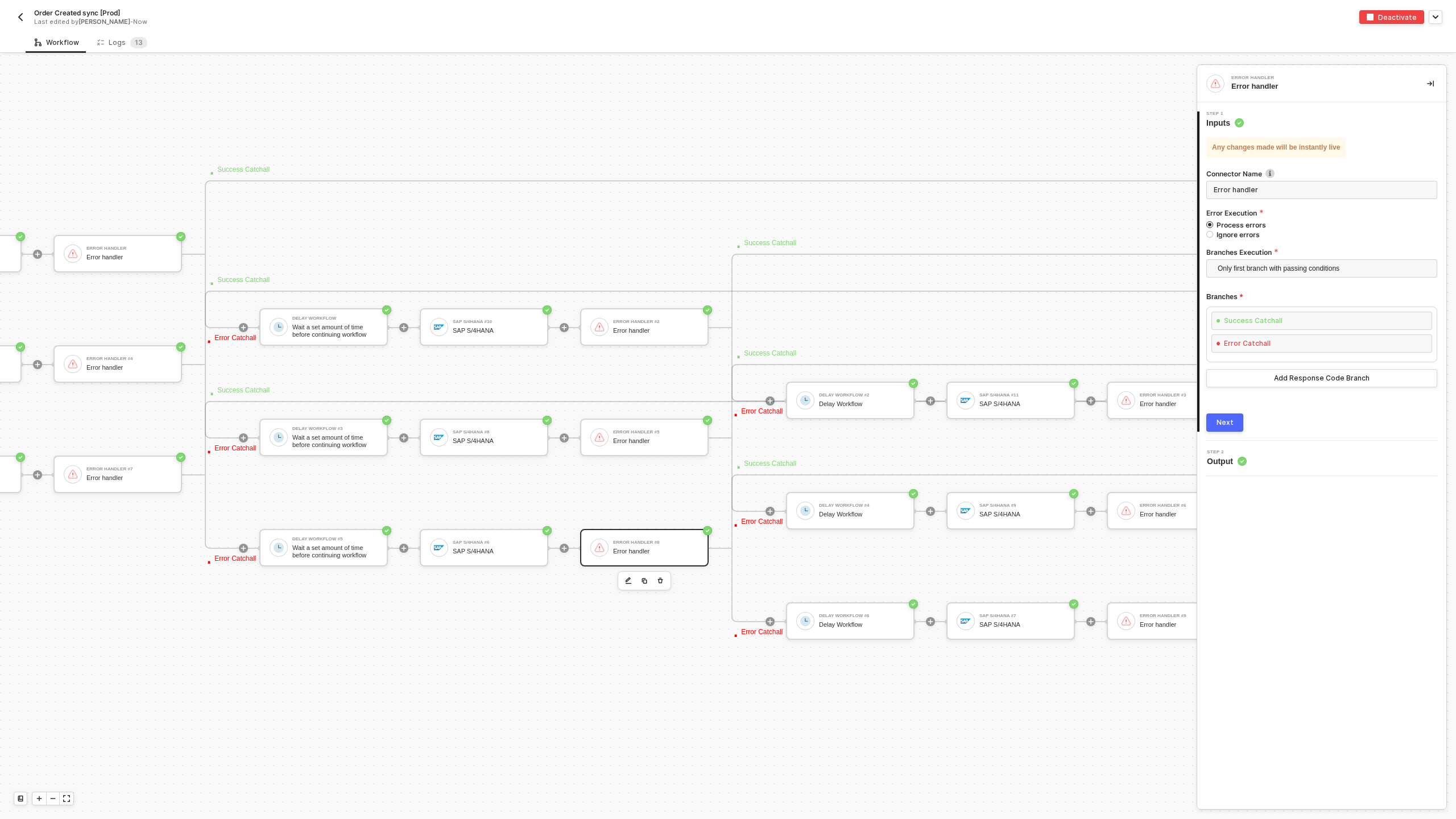
scroll to position [4647, 3475]
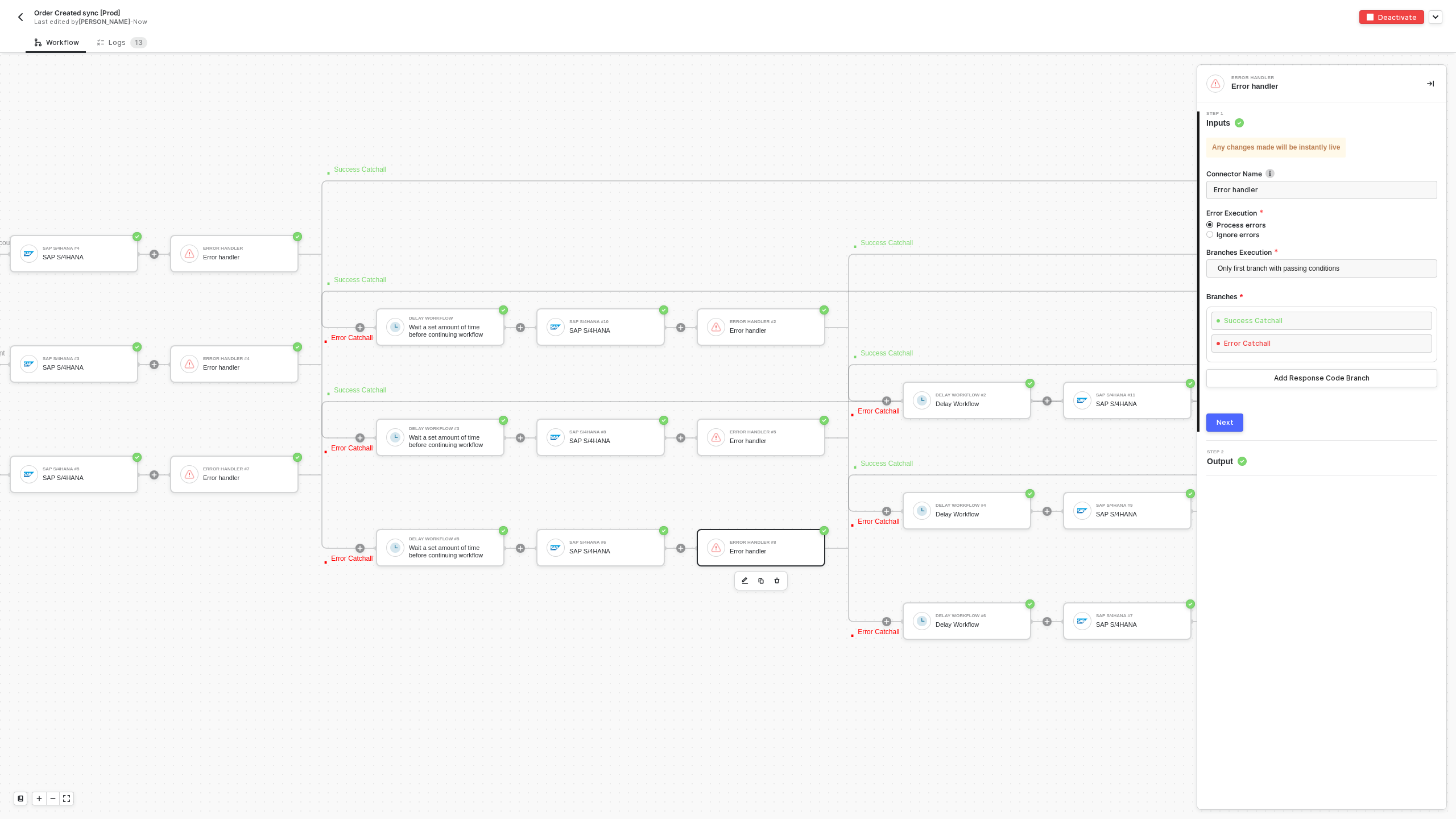
click at [20, 17] on img "button" at bounding box center [20, 17] width 9 height 9
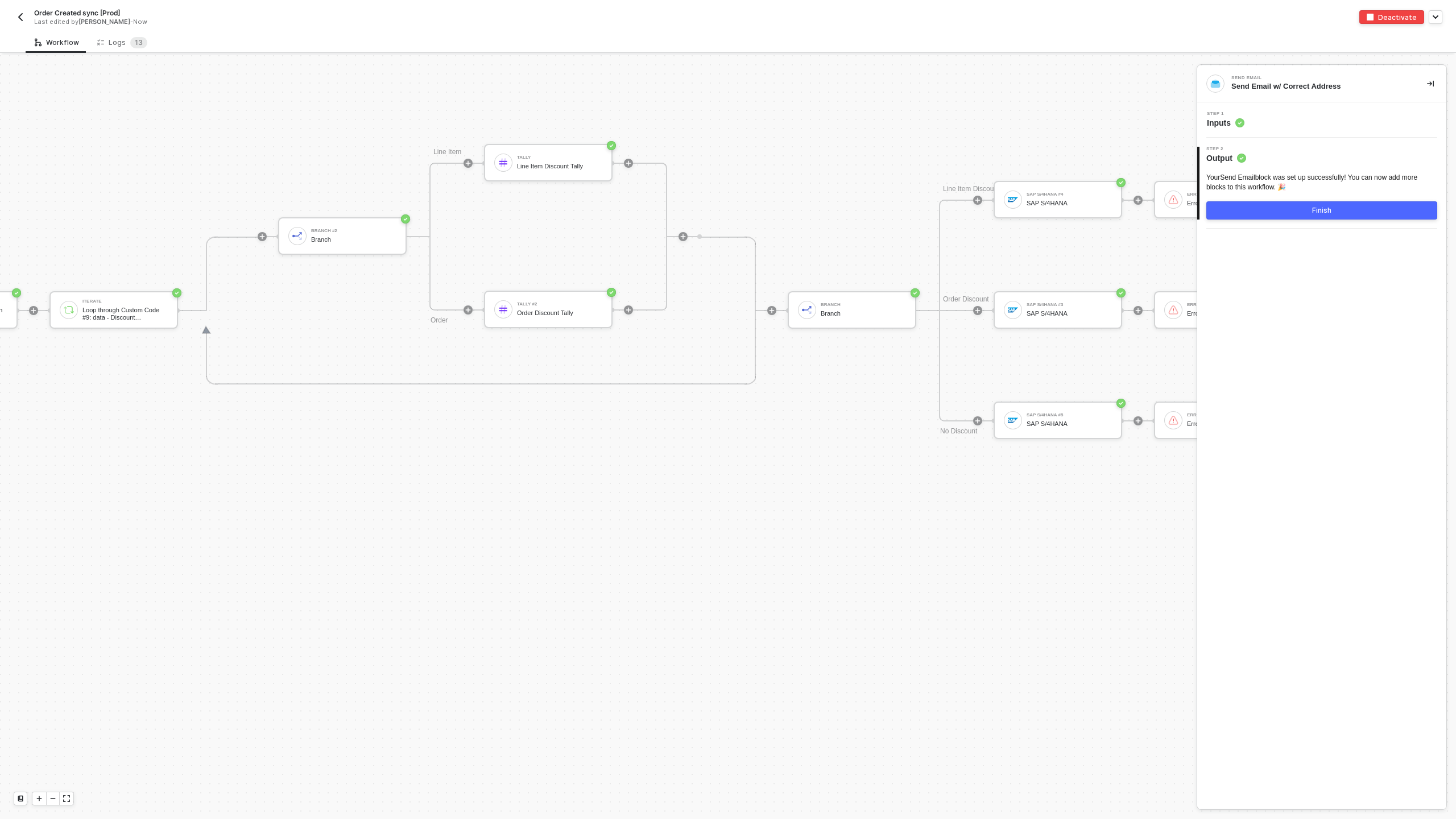
scroll to position [4702, 2498]
click at [975, 188] on div "Line Item Discount" at bounding box center [969, 188] width 68 height 11
click at [397, 568] on div "Shopify Trigger Trigger workflow when orders created Shopify Gets a list of all…" at bounding box center [450, 310] width 5898 height 9914
